Goal: Find specific page/section: Find specific page/section

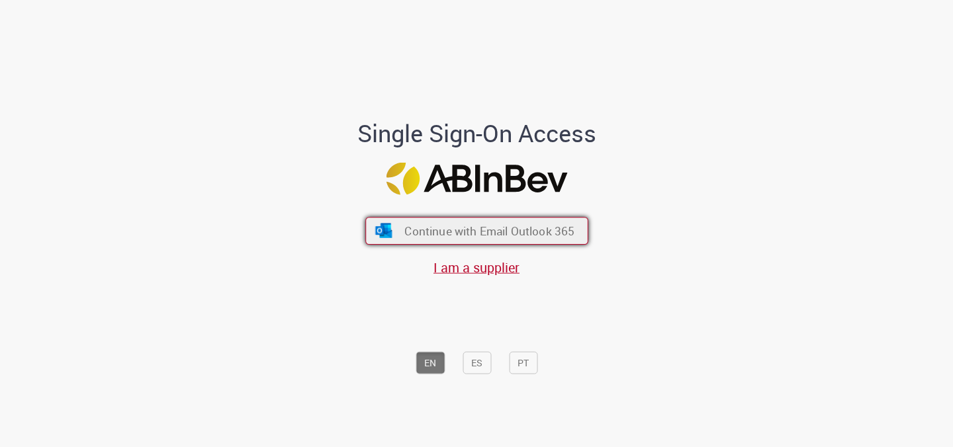
click at [434, 230] on span "Continue with Email Outlook 365" at bounding box center [489, 231] width 170 height 15
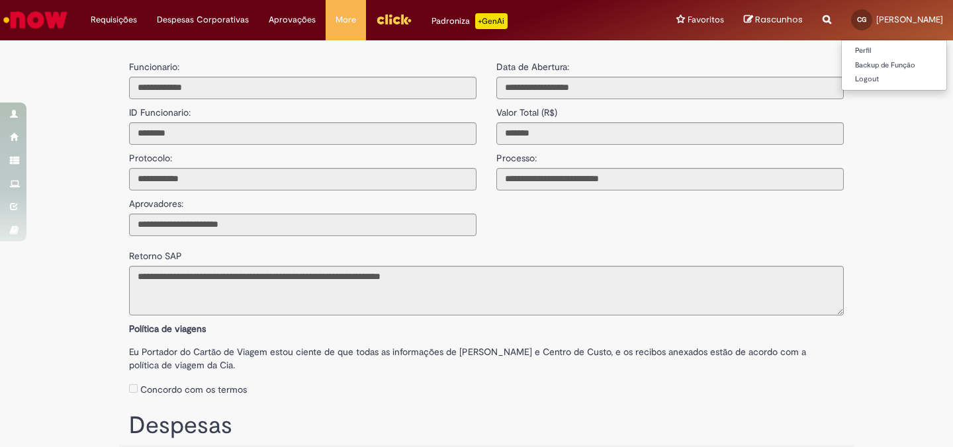
click at [923, 26] on link "CG [PERSON_NAME]" at bounding box center [897, 20] width 112 height 40
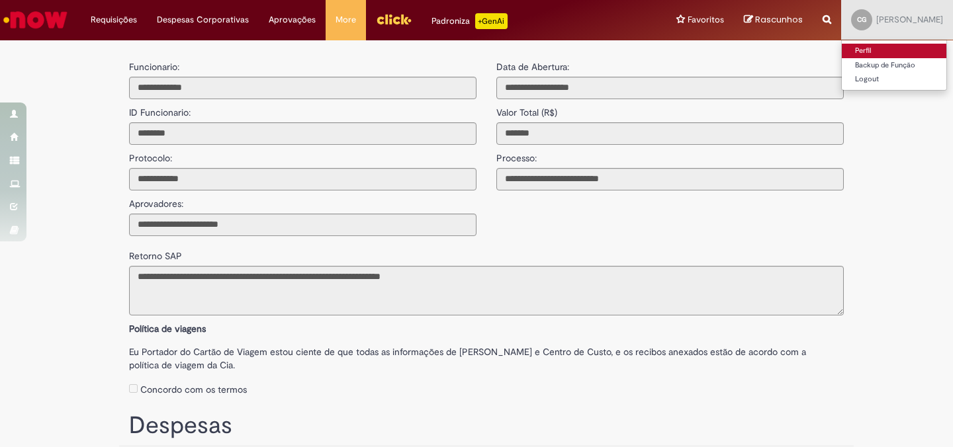
click at [873, 50] on link "Perfil" at bounding box center [894, 51] width 105 height 15
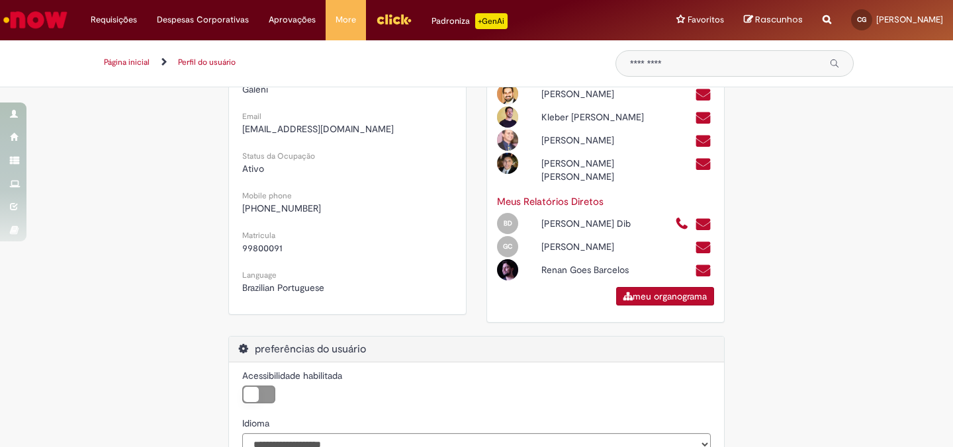
scroll to position [355, 0]
click at [648, 305] on link "meu organograma" at bounding box center [665, 296] width 98 height 19
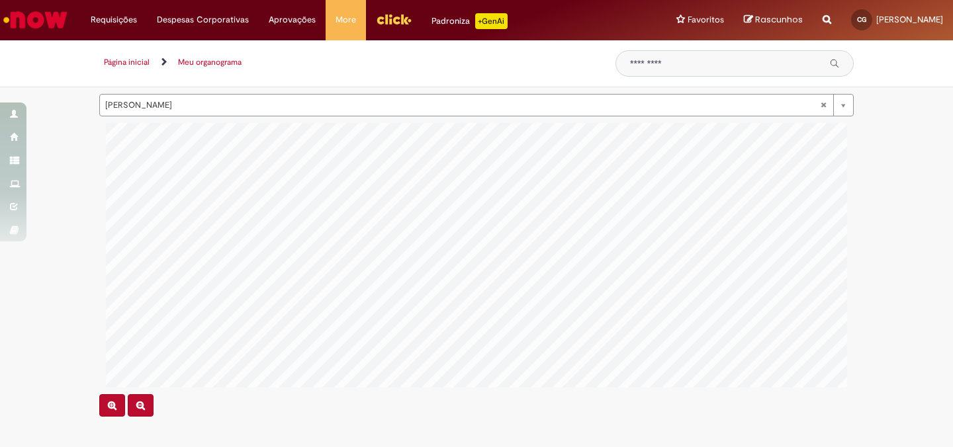
click at [664, 63] on input "Pesquisar" at bounding box center [725, 63] width 191 height 11
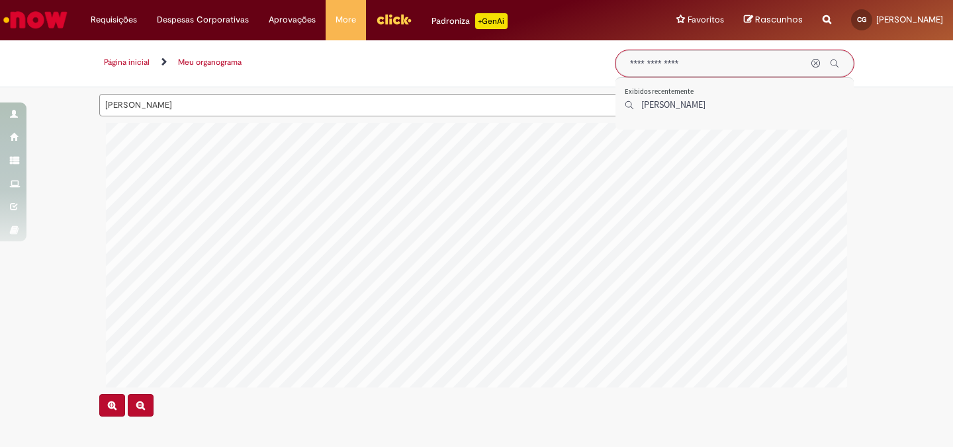
type input "**********"
click at [676, 111] on div "[PERSON_NAME]" at bounding box center [737, 105] width 224 height 19
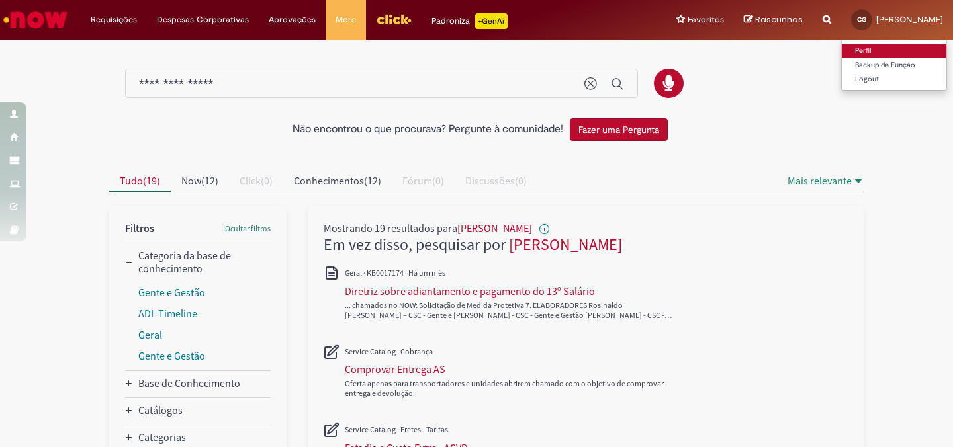
click at [879, 50] on link "Perfil" at bounding box center [894, 51] width 105 height 15
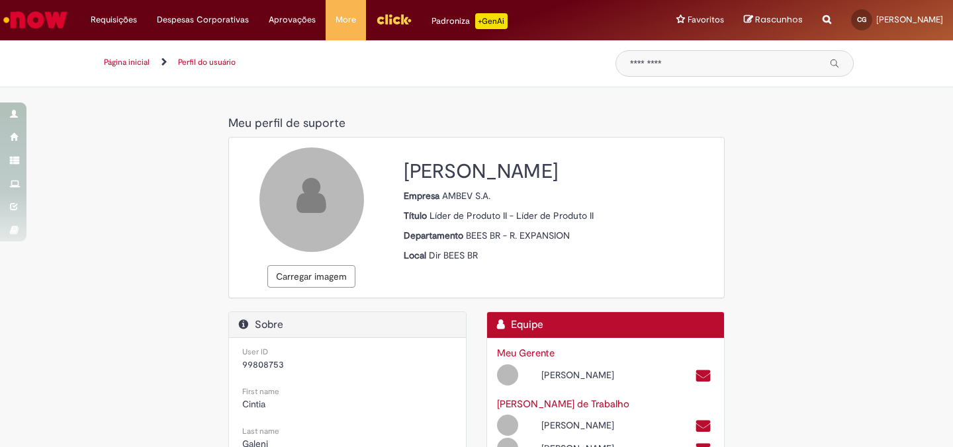
select select "**********"
click at [384, 19] on img "Menu Cabeçalho" at bounding box center [394, 19] width 36 height 20
